Goal: Transaction & Acquisition: Subscribe to service/newsletter

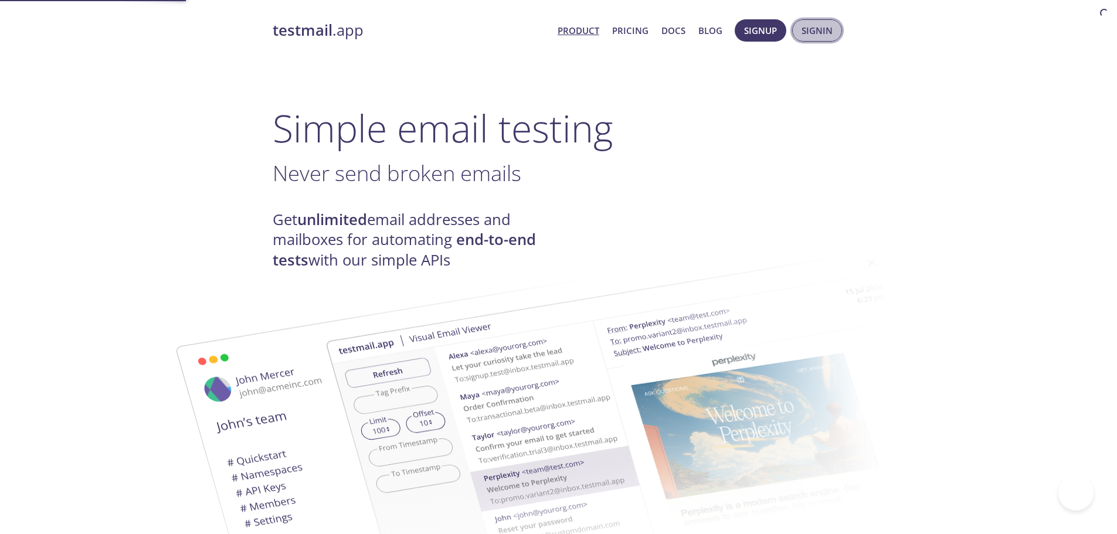
click at [805, 30] on span "Signin" at bounding box center [816, 30] width 31 height 15
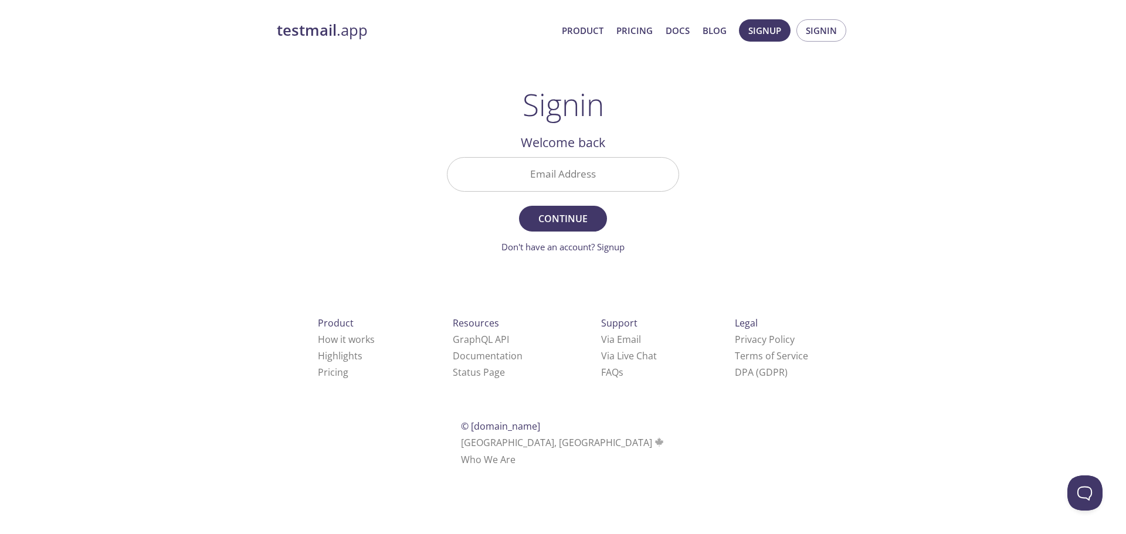
drag, startPoint x: 577, startPoint y: 192, endPoint x: 587, endPoint y: 161, distance: 32.5
click at [577, 191] on div "Email Address" at bounding box center [563, 174] width 242 height 44
click at [587, 161] on input "Email Address" at bounding box center [562, 174] width 231 height 33
type input "[EMAIL_ADDRESS][DOMAIN_NAME]"
click at [556, 218] on span "Continue" at bounding box center [563, 218] width 62 height 16
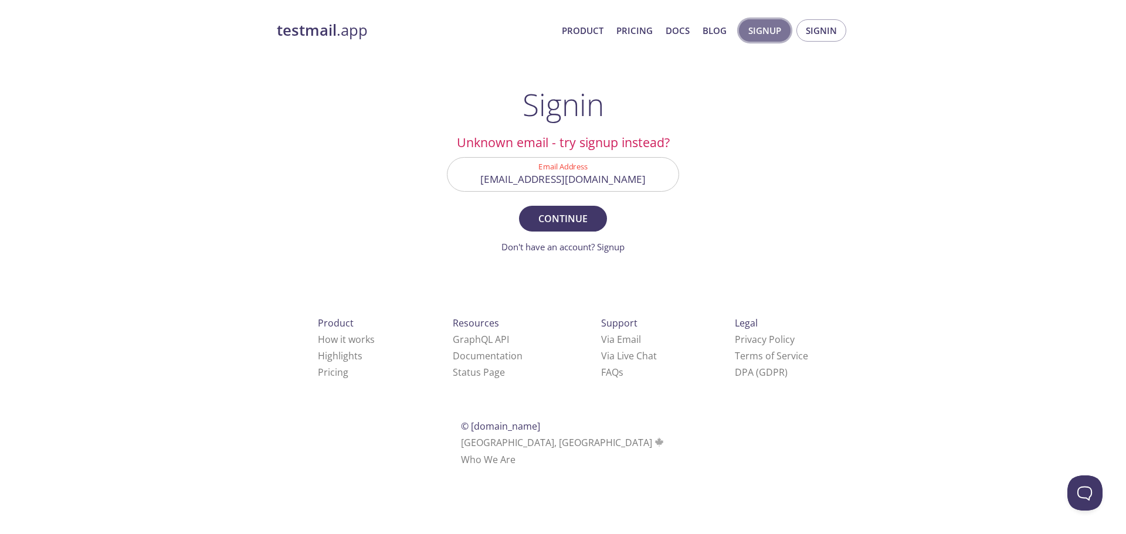
click at [760, 36] on span "Signup" at bounding box center [764, 30] width 33 height 15
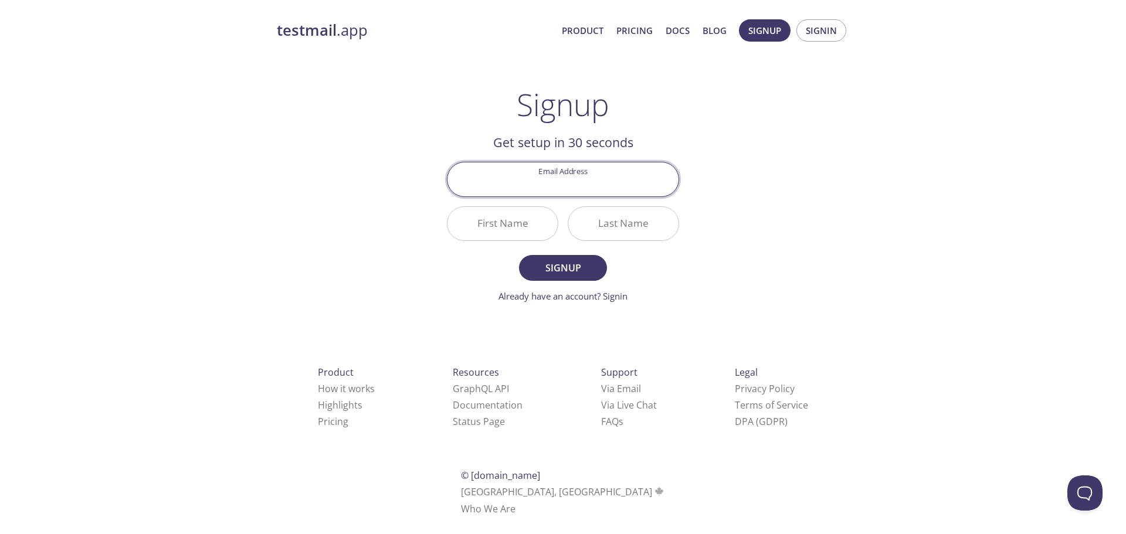
type input "[EMAIL_ADDRESS][DOMAIN_NAME]"
type input "[PERSON_NAME]"
click at [565, 276] on span "Signup" at bounding box center [563, 268] width 62 height 16
